Goal: Task Accomplishment & Management: Complete application form

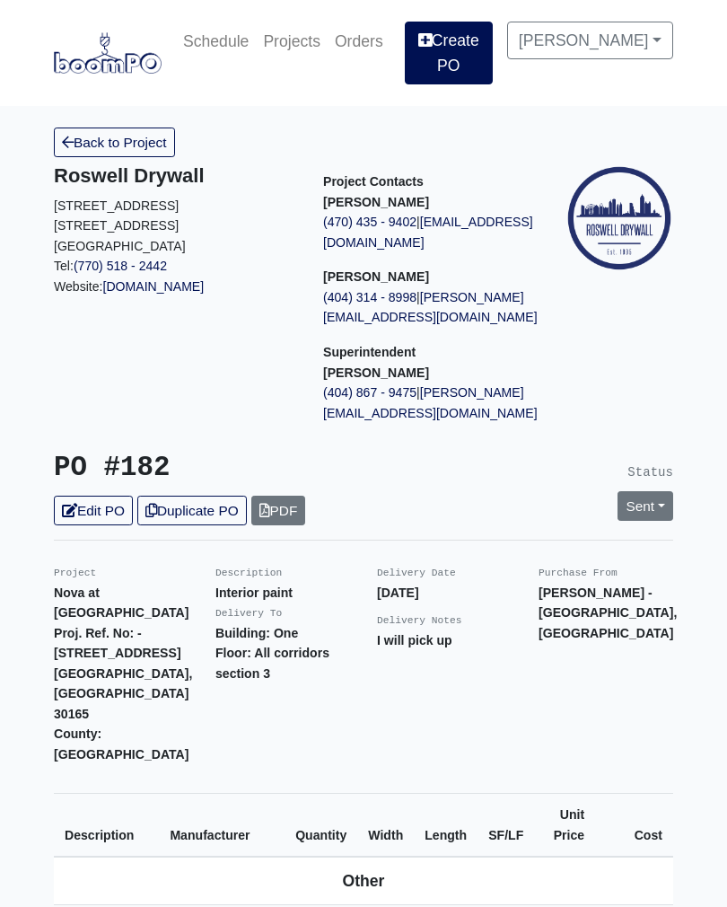
click at [489, 48] on link "Create PO" at bounding box center [449, 53] width 88 height 63
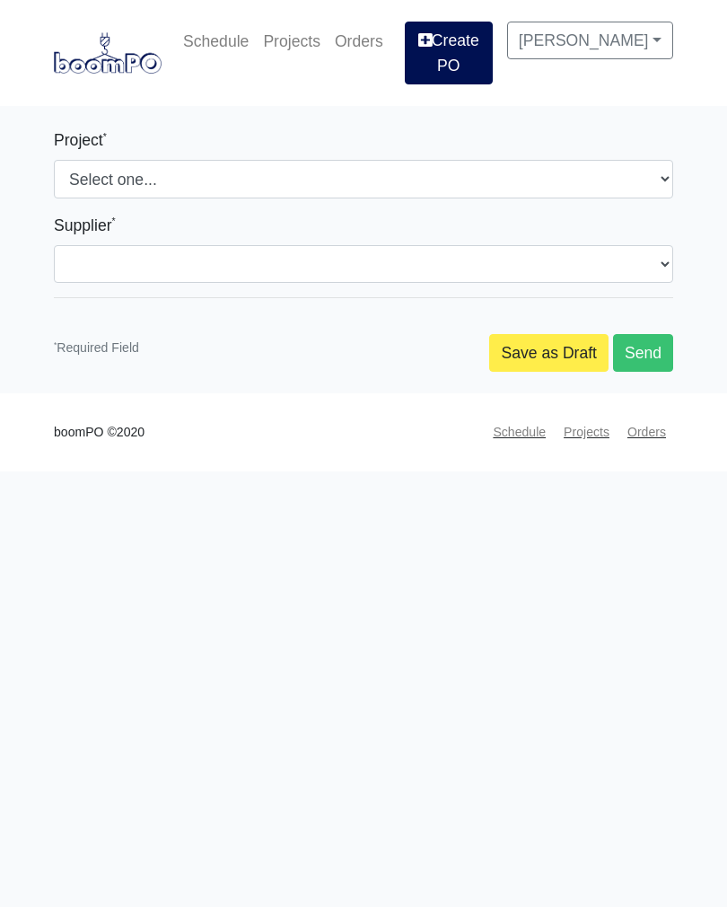
select select
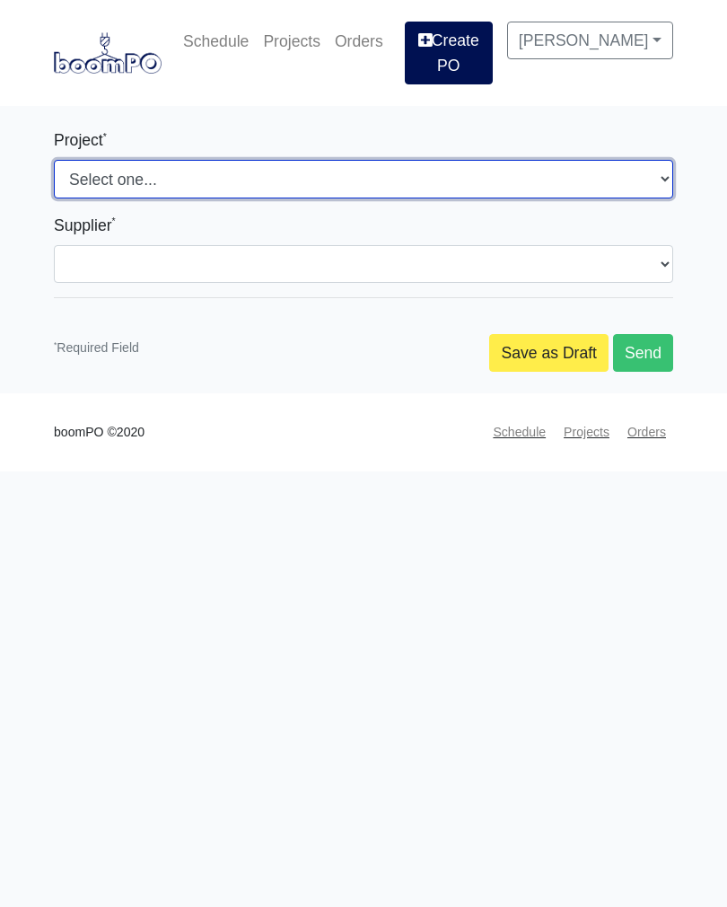
click at [317, 185] on select "Select one... Southern Post Nova at [GEOGRAPHIC_DATA]" at bounding box center [364, 179] width 620 height 38
select select "192"
select select
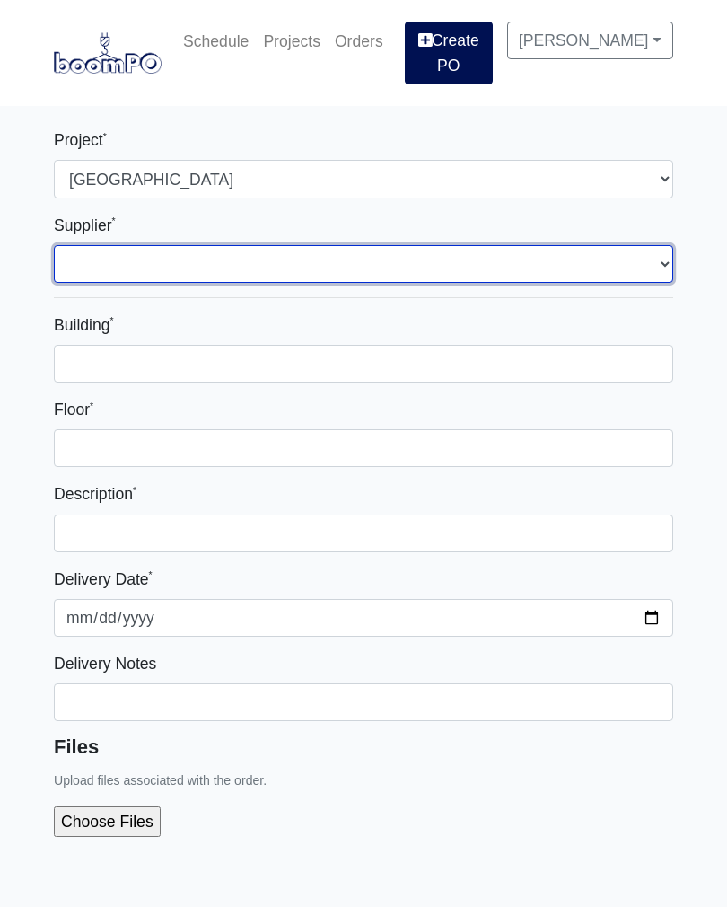
click at [327, 270] on select "Select one... Interior/Exterior Building Supply - [GEOGRAPHIC_DATA], [GEOGRAPHI…" at bounding box center [364, 264] width 620 height 38
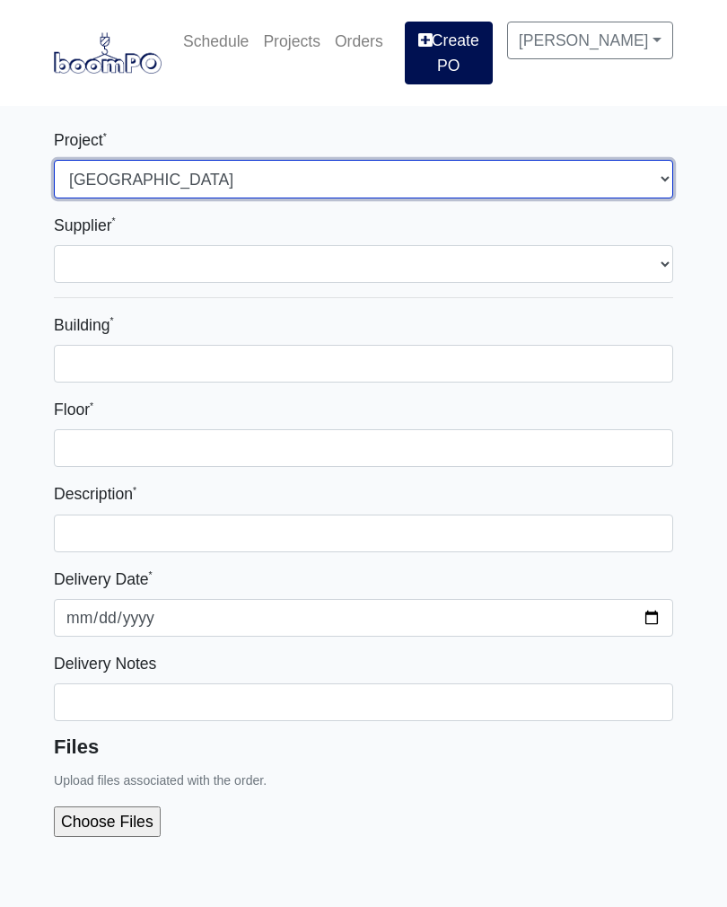
click at [219, 180] on select "Select one... Southern Post Nova at [GEOGRAPHIC_DATA]" at bounding box center [364, 179] width 620 height 38
select select "159"
select select
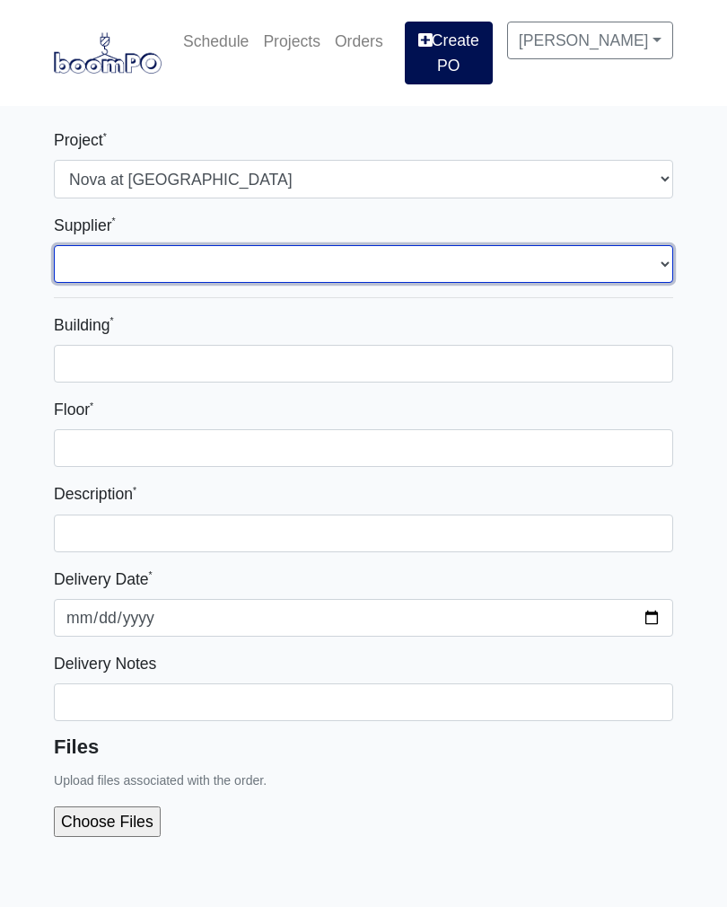
click at [251, 261] on select "Select one... Interior/Exterior Building Supply - [GEOGRAPHIC_DATA], [GEOGRAPHI…" at bounding box center [364, 264] width 620 height 38
select select "848"
select select
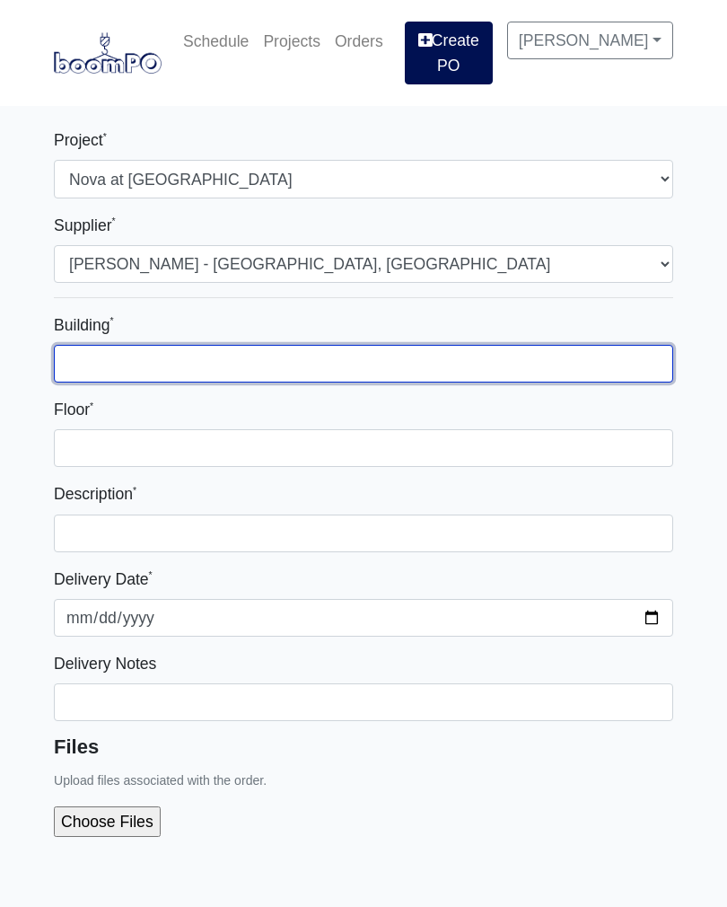
click at [283, 373] on input "Building *" at bounding box center [364, 364] width 620 height 38
type input "One"
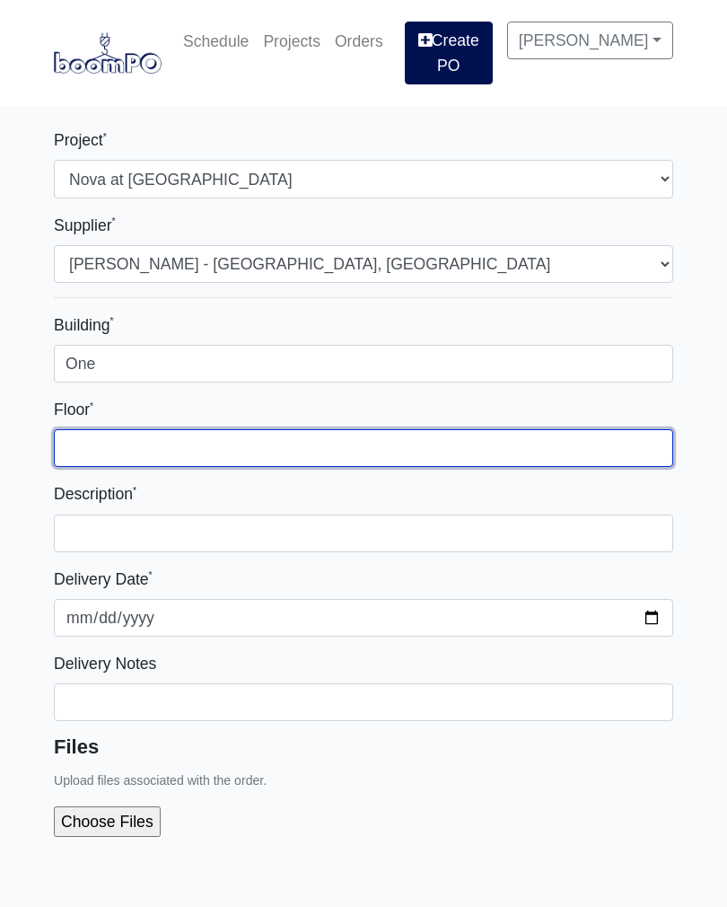
click at [281, 449] on input "Floor *" at bounding box center [364, 448] width 620 height 38
type input "2nd floor corridor and retail"
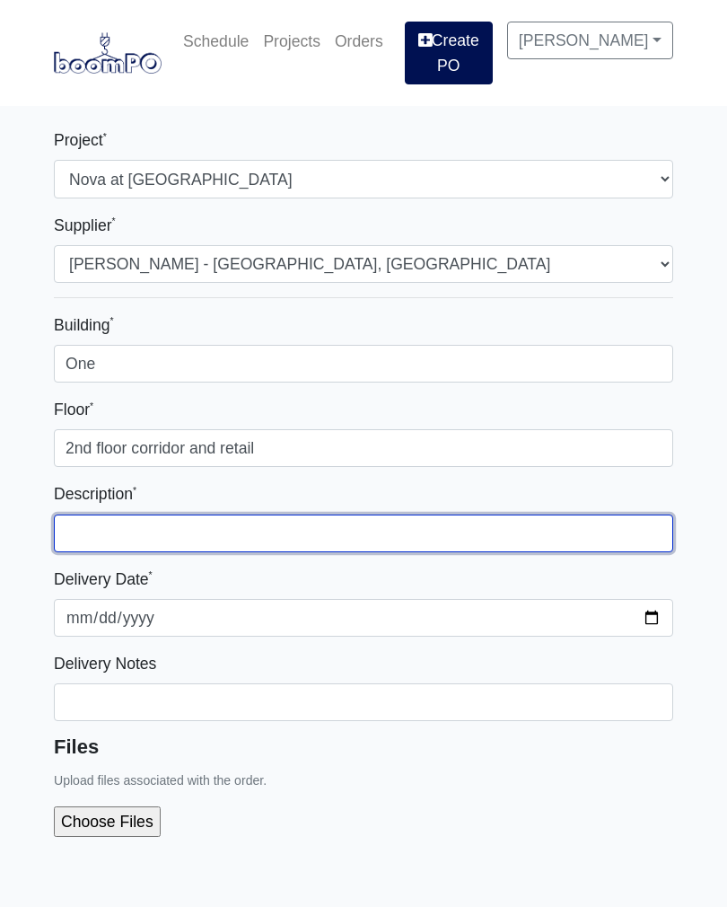
click at [251, 528] on input "text" at bounding box center [364, 534] width 620 height 38
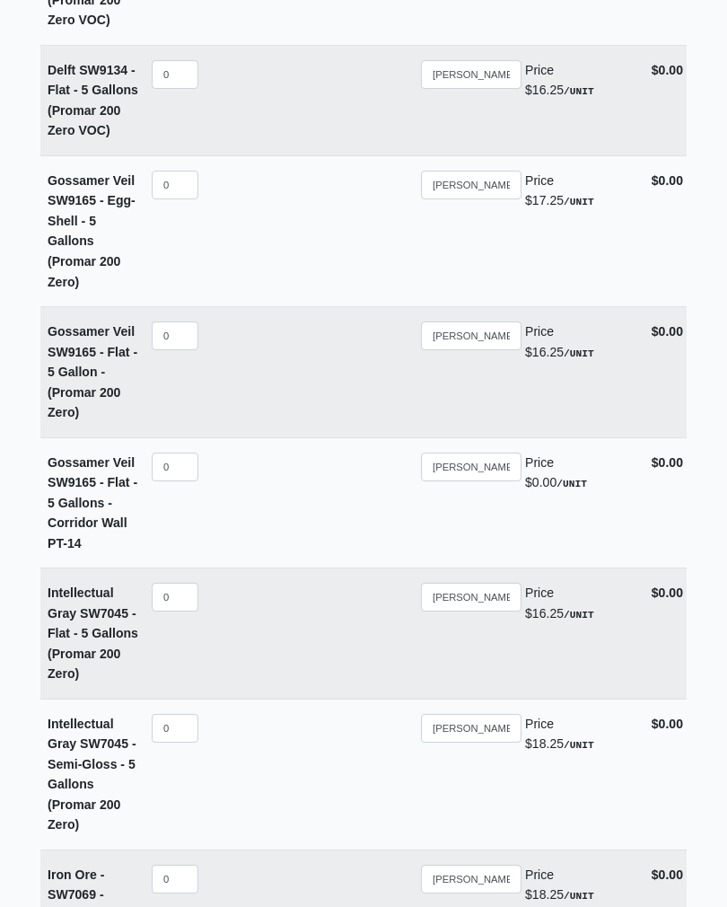
scroll to position [11853, 0]
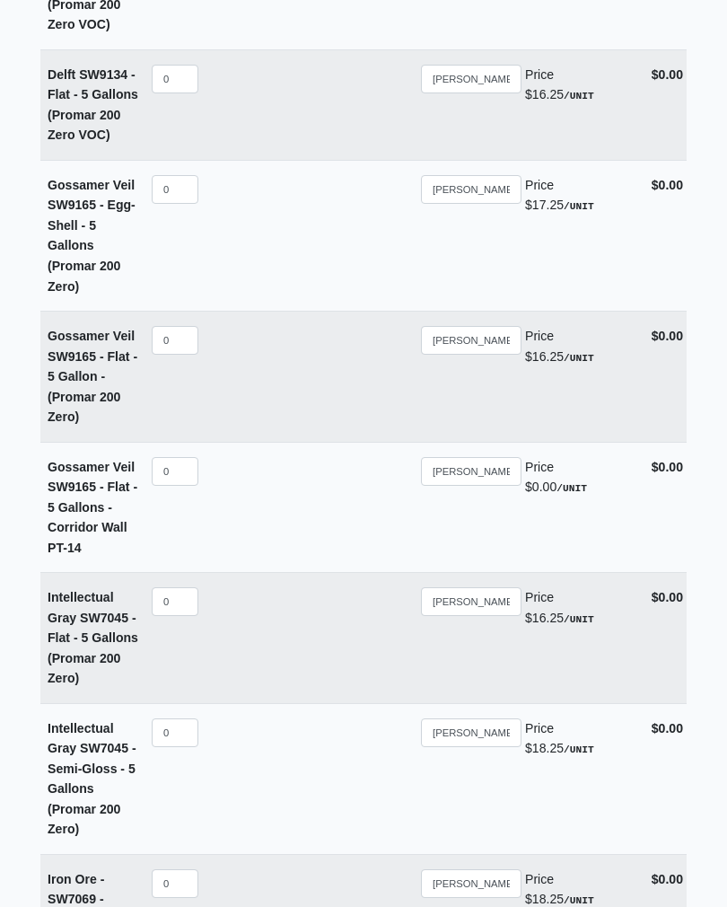
type input "Interior paint"
click at [185, 458] on input "0" at bounding box center [175, 472] width 47 height 29
select select
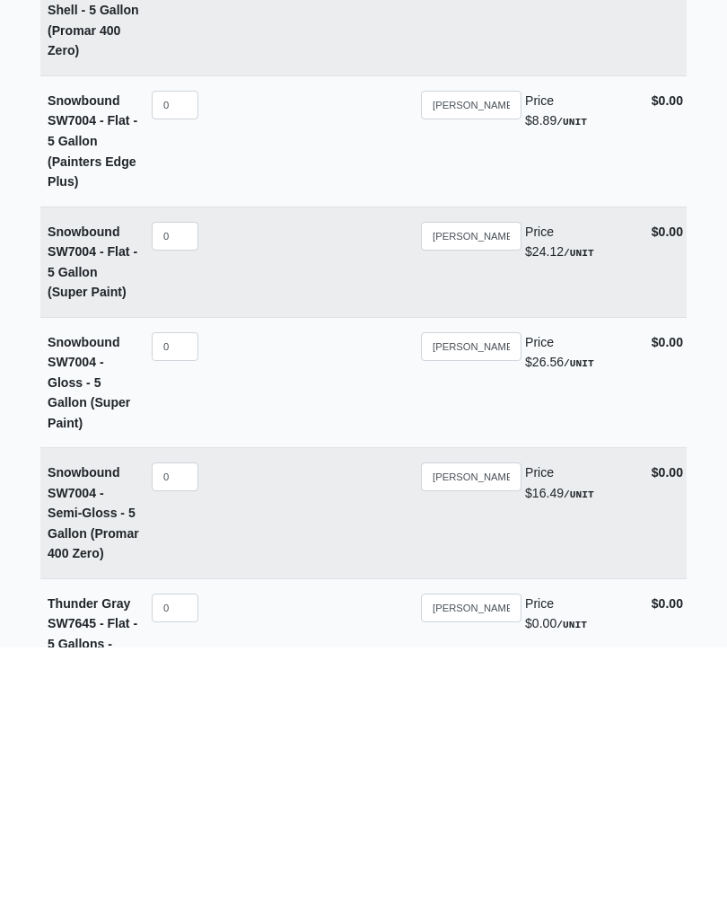
scroll to position [13592, 0]
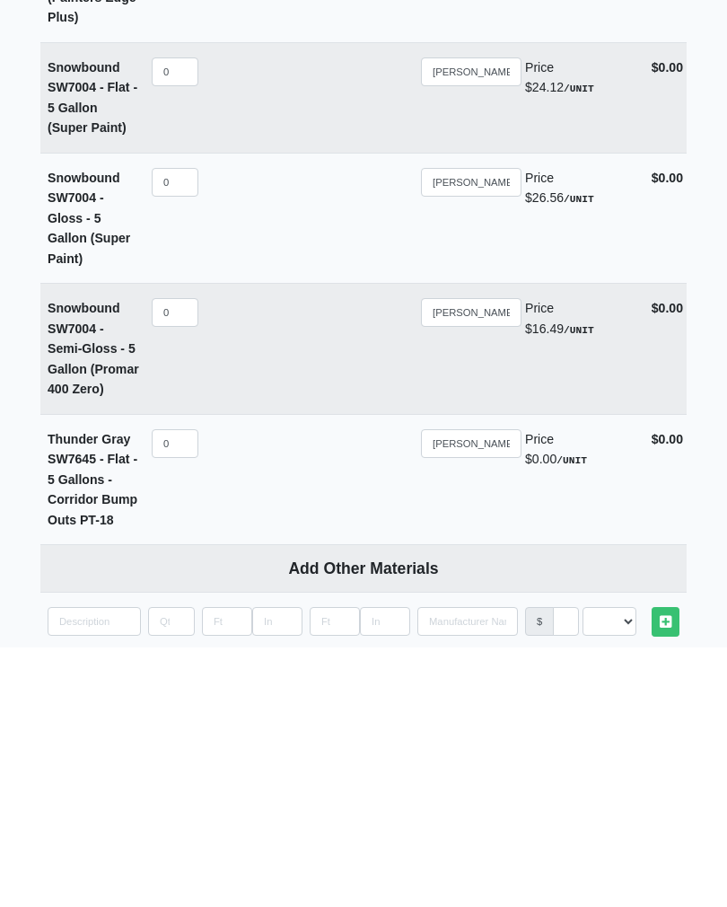
type input "10"
click at [113, 867] on input "quantity" at bounding box center [94, 881] width 93 height 29
type input "7"
select select
type input "76"
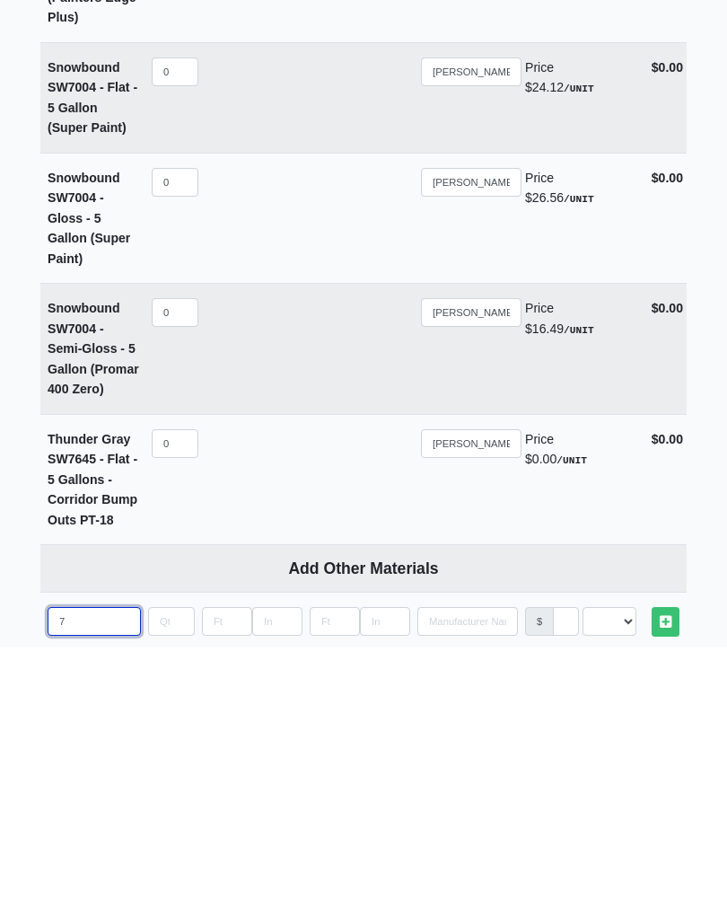
select select
type input "762"
select select
type input "7623"
select select
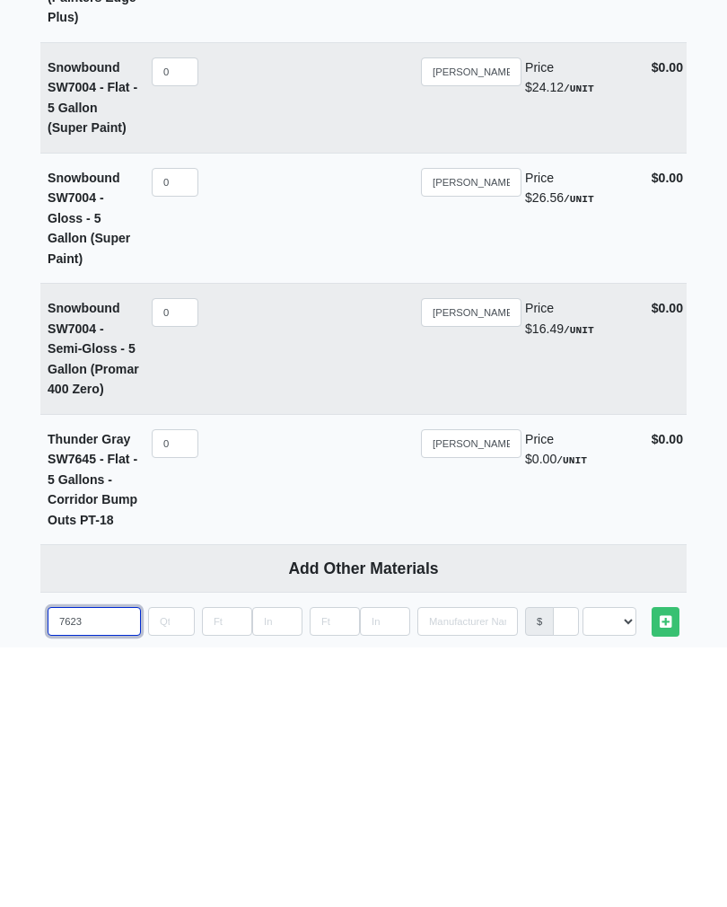
type input "7623"
select select
type input "7623 c"
select select
type input "7623 ca"
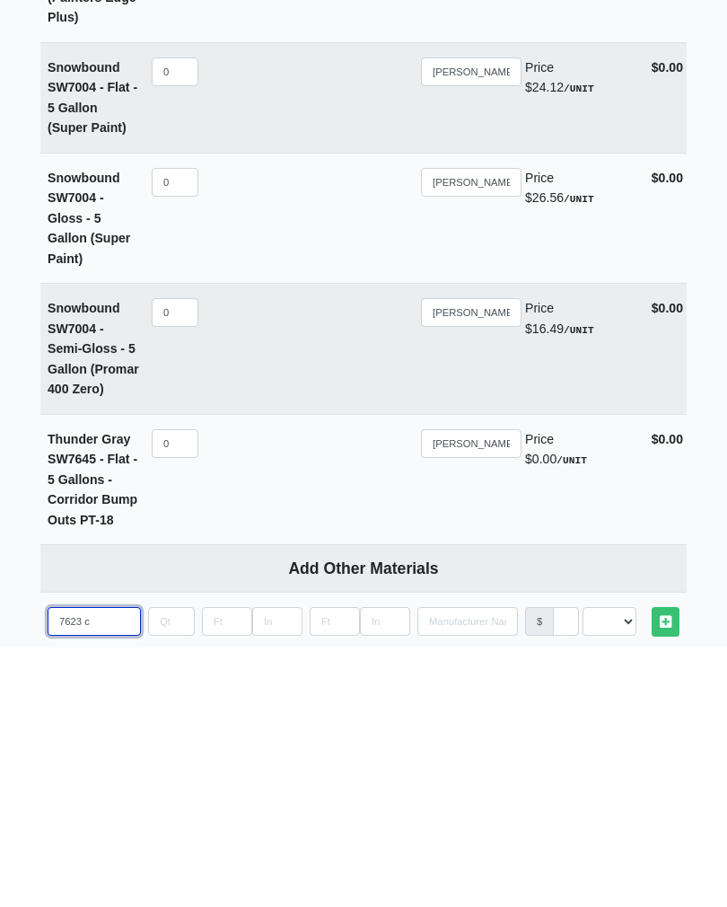
select select
type input "7623 cas"
select select
type input "7623 casc"
select select
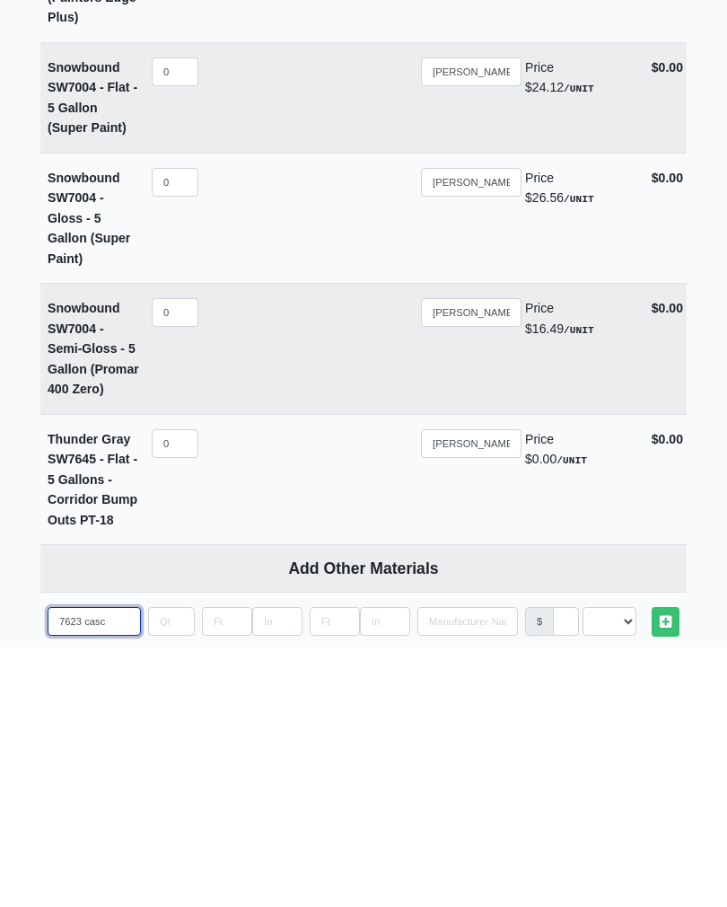
type input "7623 casca"
select select
type input "7623 cascad"
select select
type input "7623 cascade"
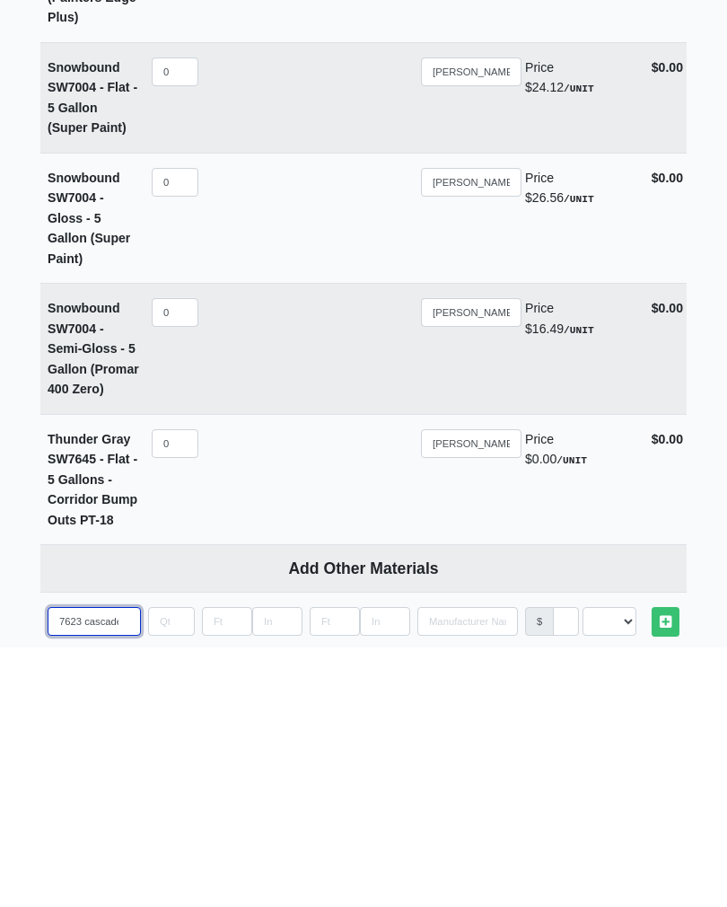
select select
type input "7623 cascades"
select select
type input "7623 cascades"
select select
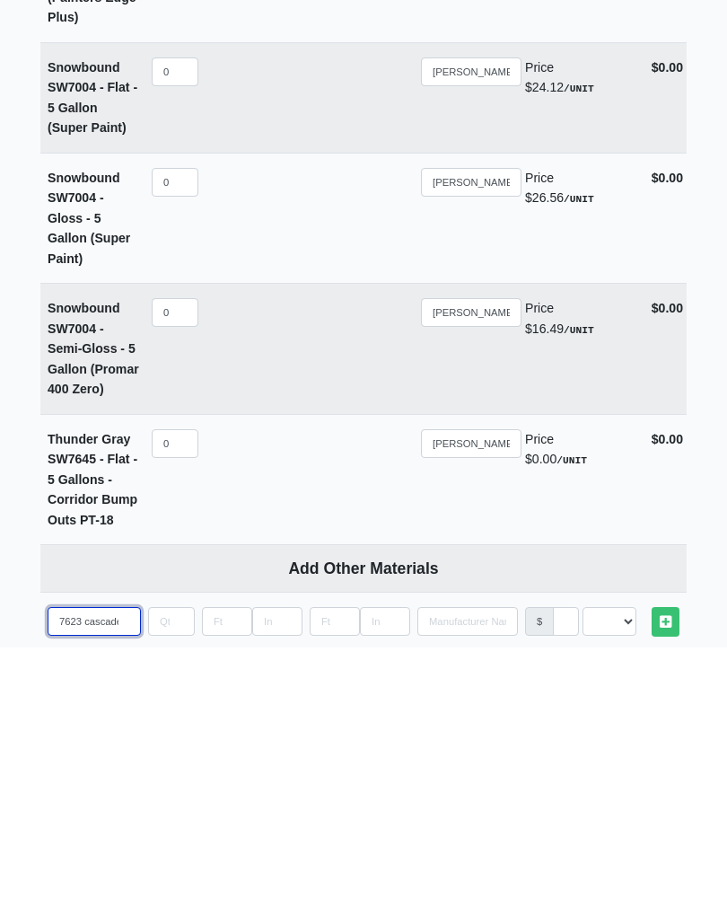
type input "7623 cascades f"
select select
type input "7623 cascades fl"
select select
type input "7623 cascades fla"
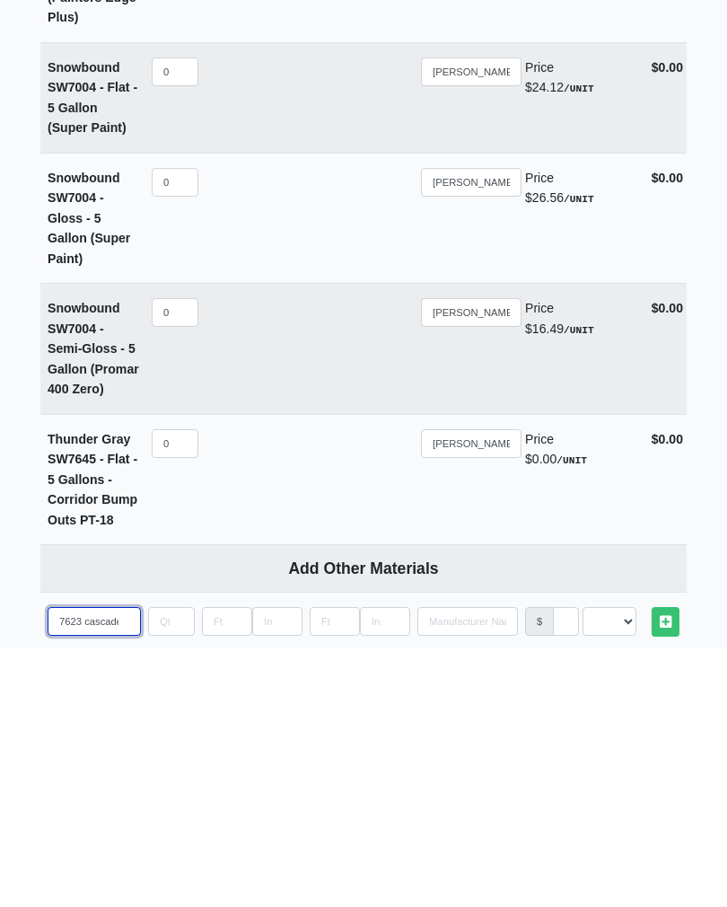
select select
type input "7623 cascades flat"
select select
type input "7623 cascades flat"
click at [187, 867] on input "quantity" at bounding box center [171, 881] width 47 height 29
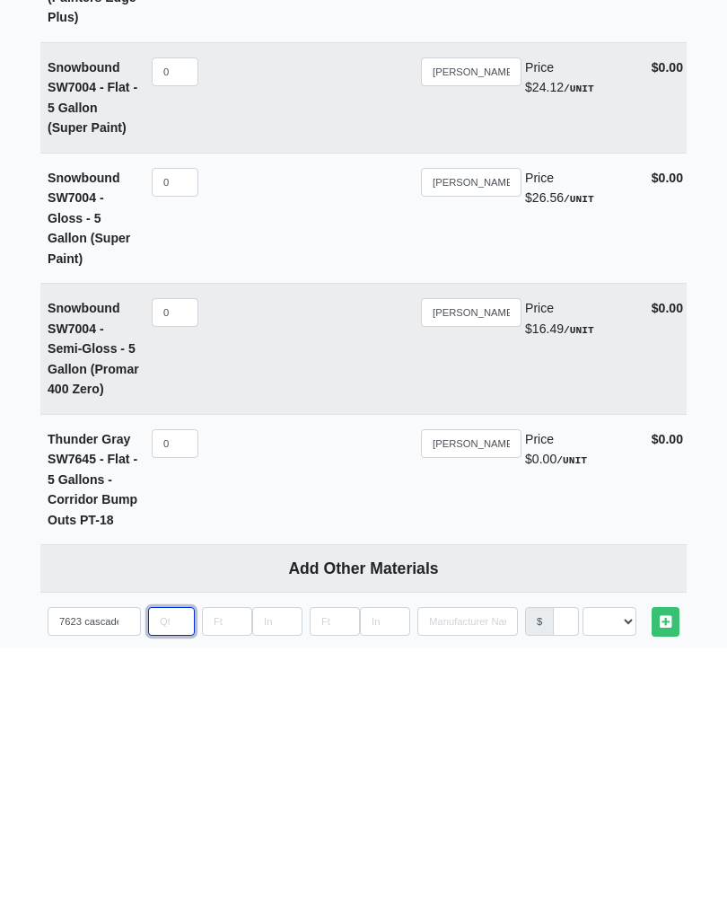
type input "5"
select select
type input "5"
click at [630, 867] on select "Select an Option! UNIT MLF LF MSQFT SQFT" at bounding box center [610, 881] width 54 height 29
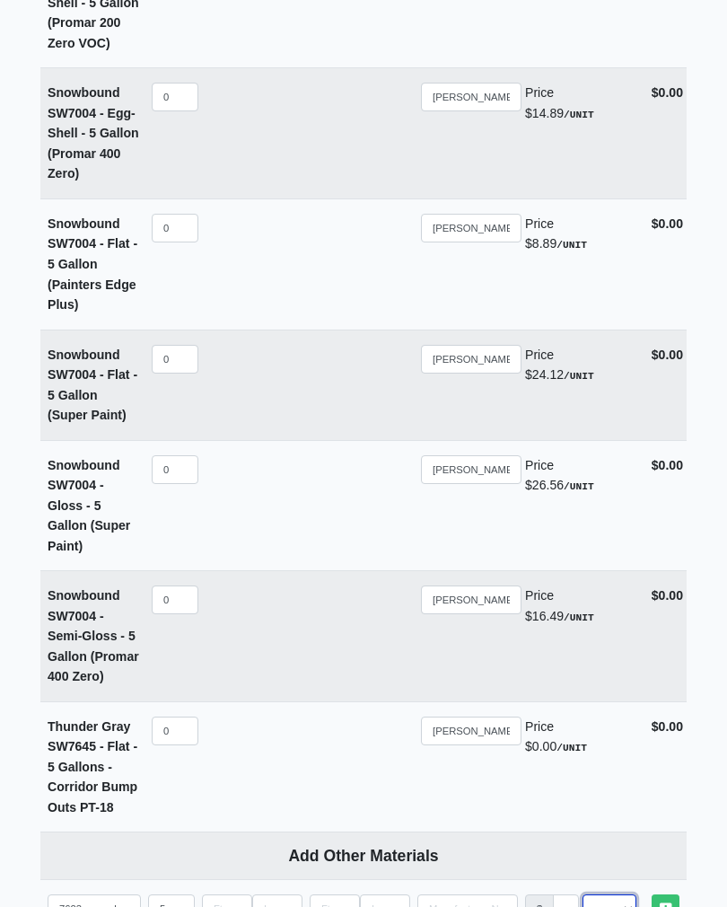
select select "2"
click at [666, 903] on icon at bounding box center [666, 909] width 12 height 13
select select
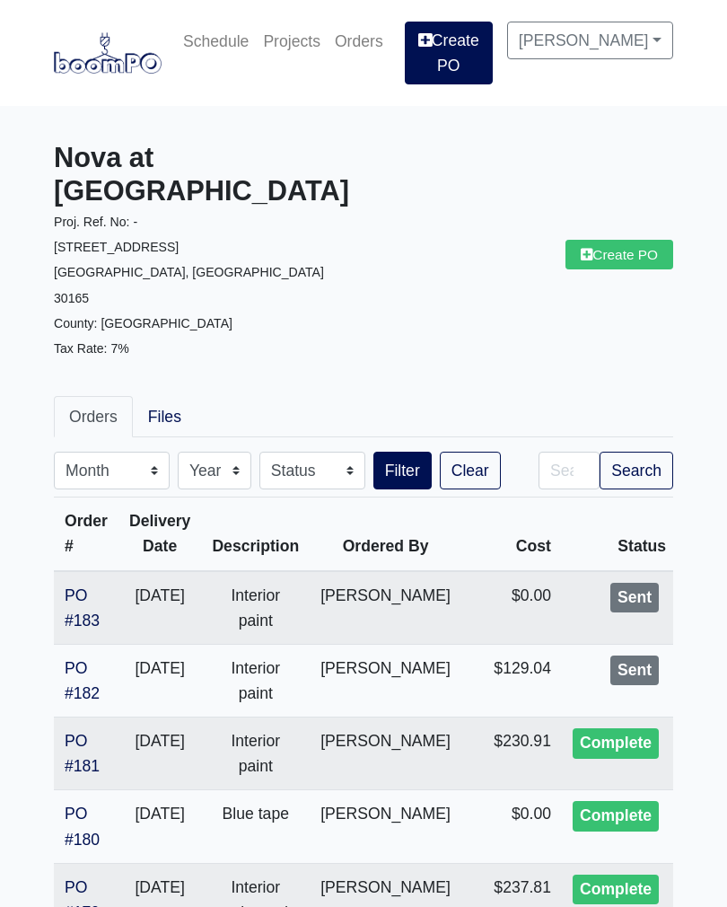
click at [99, 586] on link "PO #183" at bounding box center [82, 607] width 35 height 43
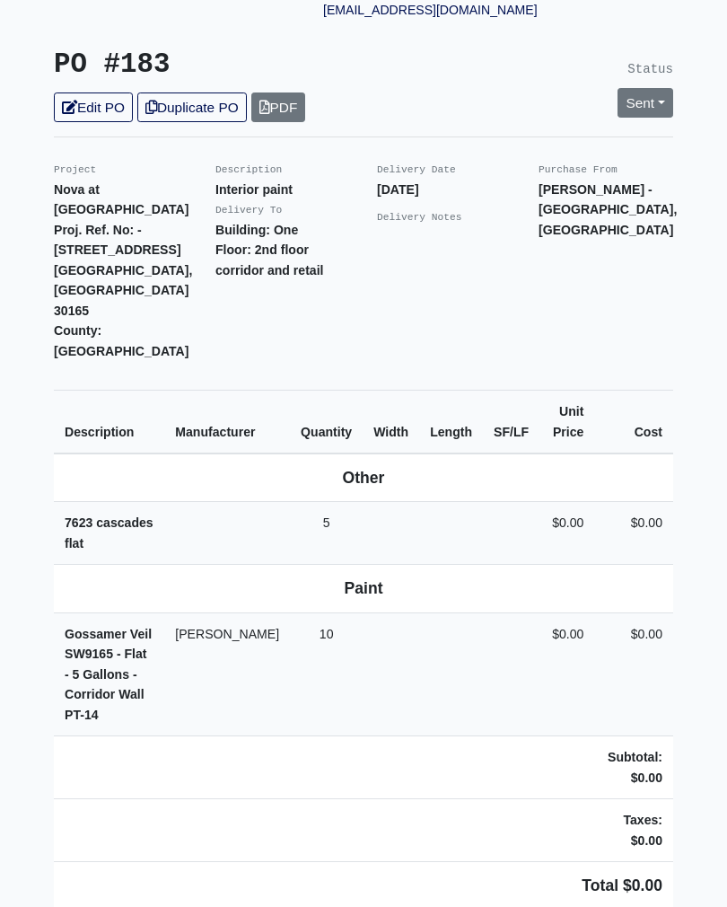
scroll to position [404, 0]
